Goal: Task Accomplishment & Management: Use online tool/utility

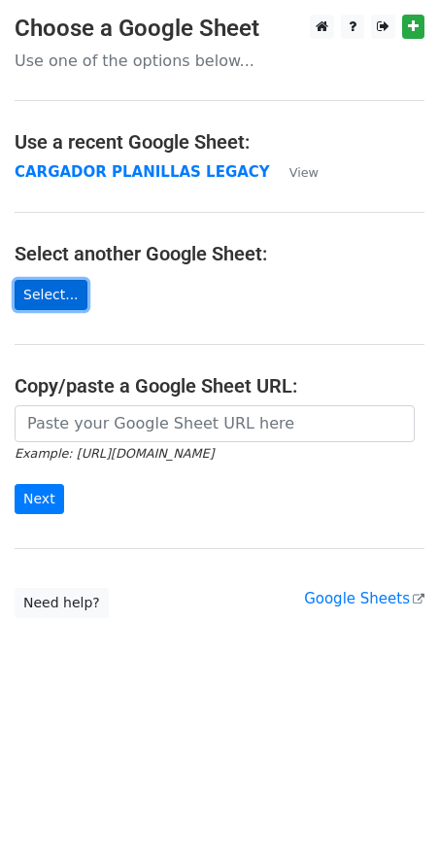
click at [52, 298] on link "Select..." at bounding box center [51, 295] width 73 height 30
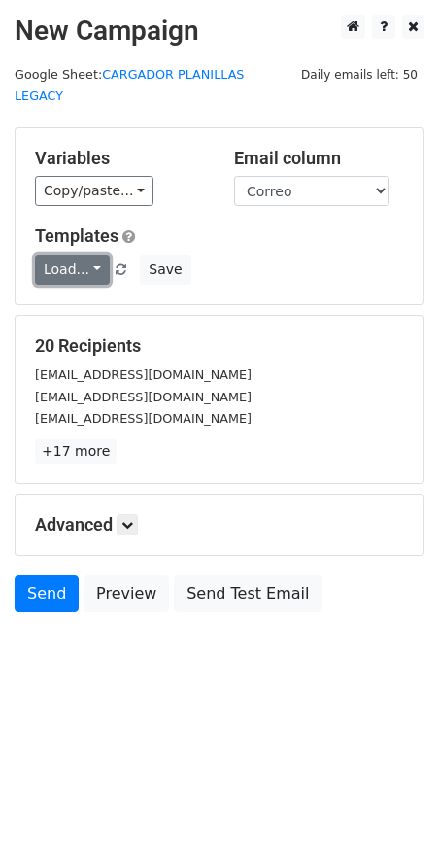
click at [93, 255] on link "Load..." at bounding box center [72, 270] width 75 height 30
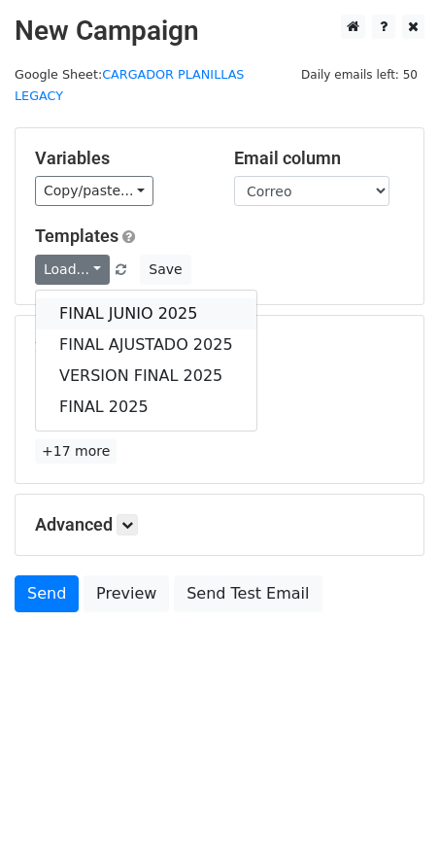
click at [110, 298] on link "FINAL JUNIO 2025" at bounding box center [146, 313] width 221 height 31
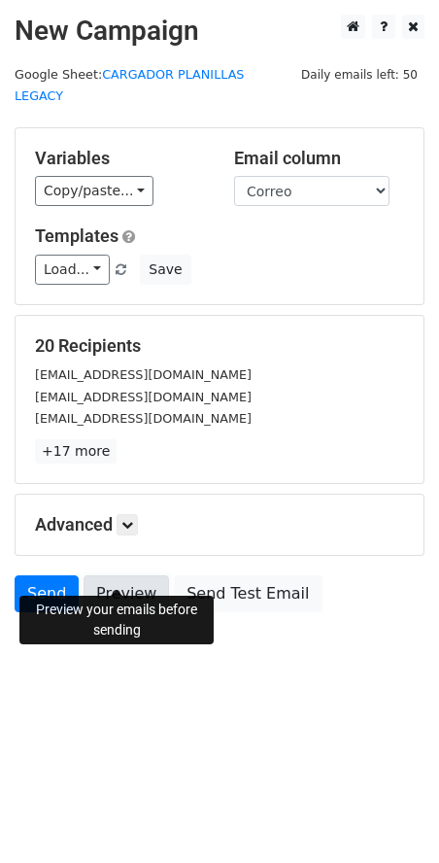
click at [120, 576] on link "Preview" at bounding box center [127, 593] width 86 height 37
click at [48, 577] on link "Send" at bounding box center [47, 593] width 64 height 37
